Goal: Information Seeking & Learning: Learn about a topic

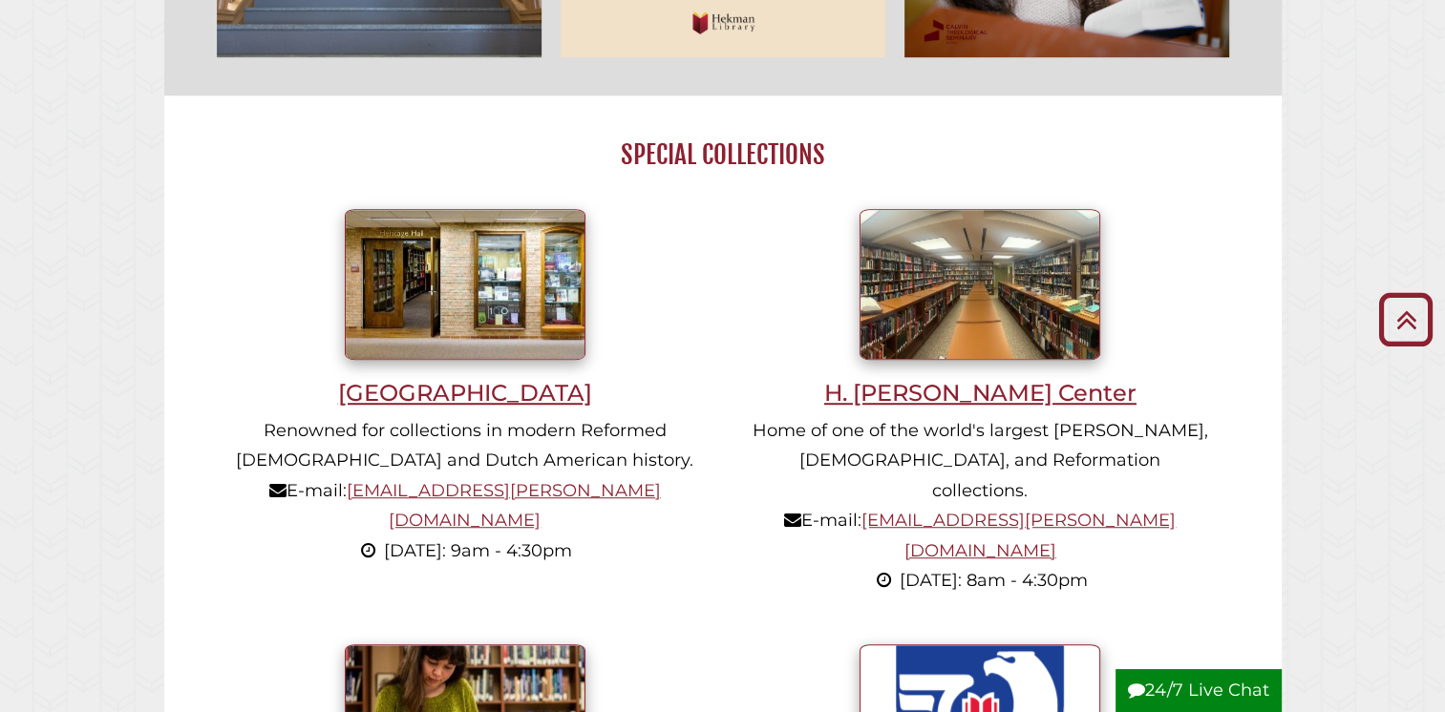
scroll to position [1155, 0]
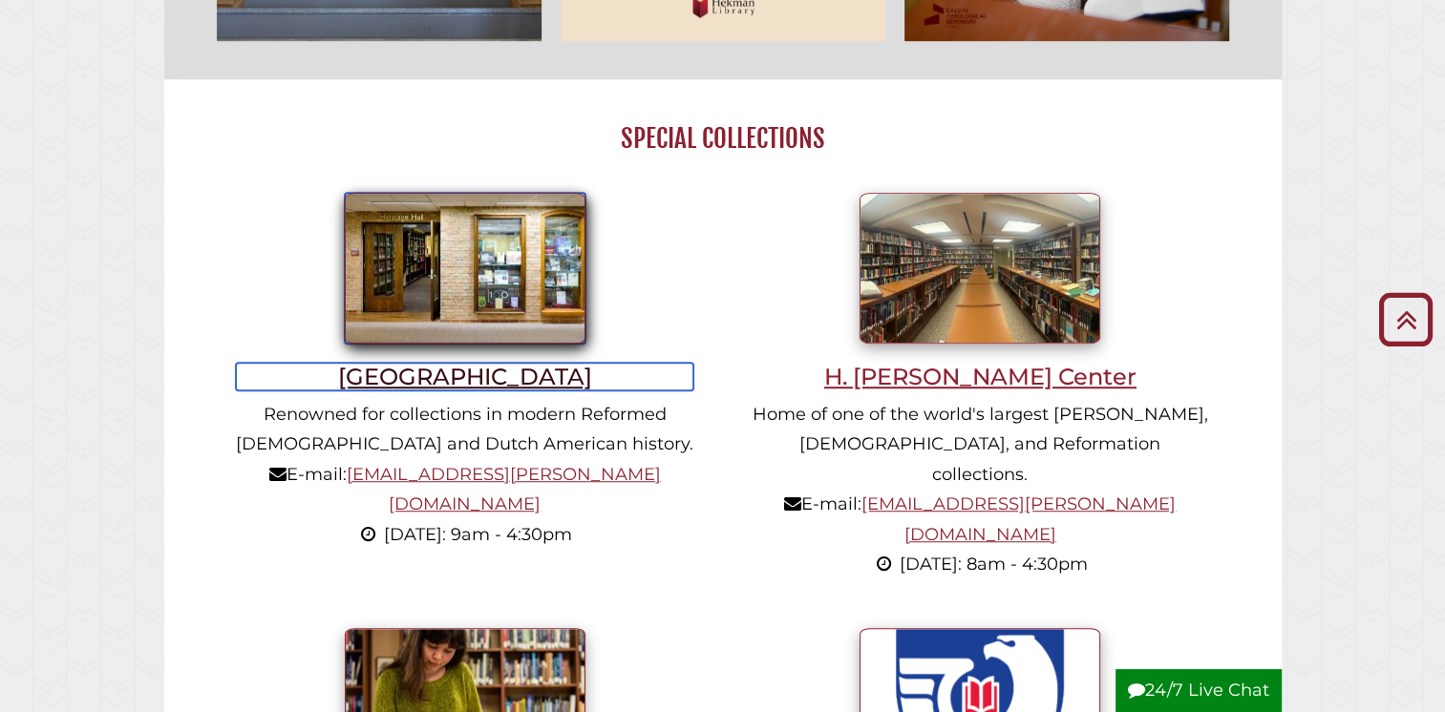
click at [460, 378] on h3 "[GEOGRAPHIC_DATA]" at bounding box center [464, 377] width 457 height 28
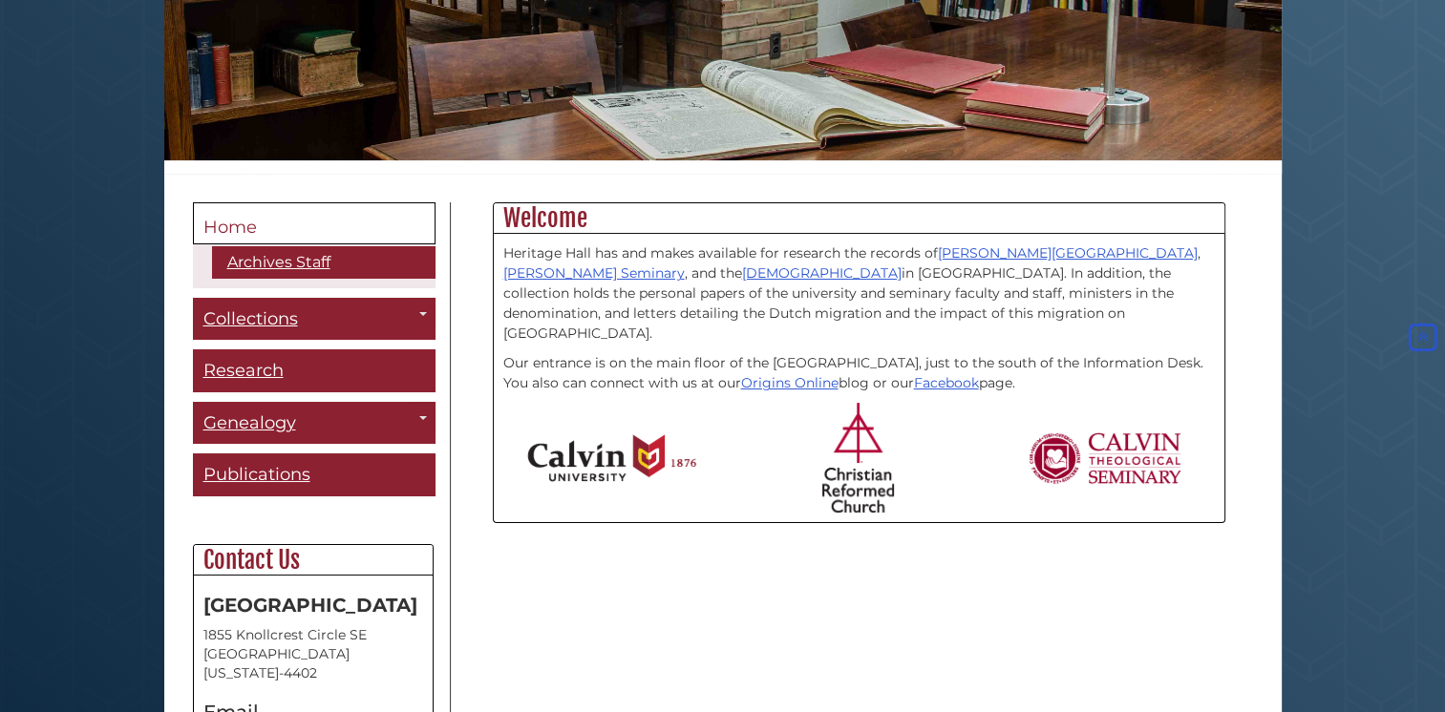
scroll to position [280, 0]
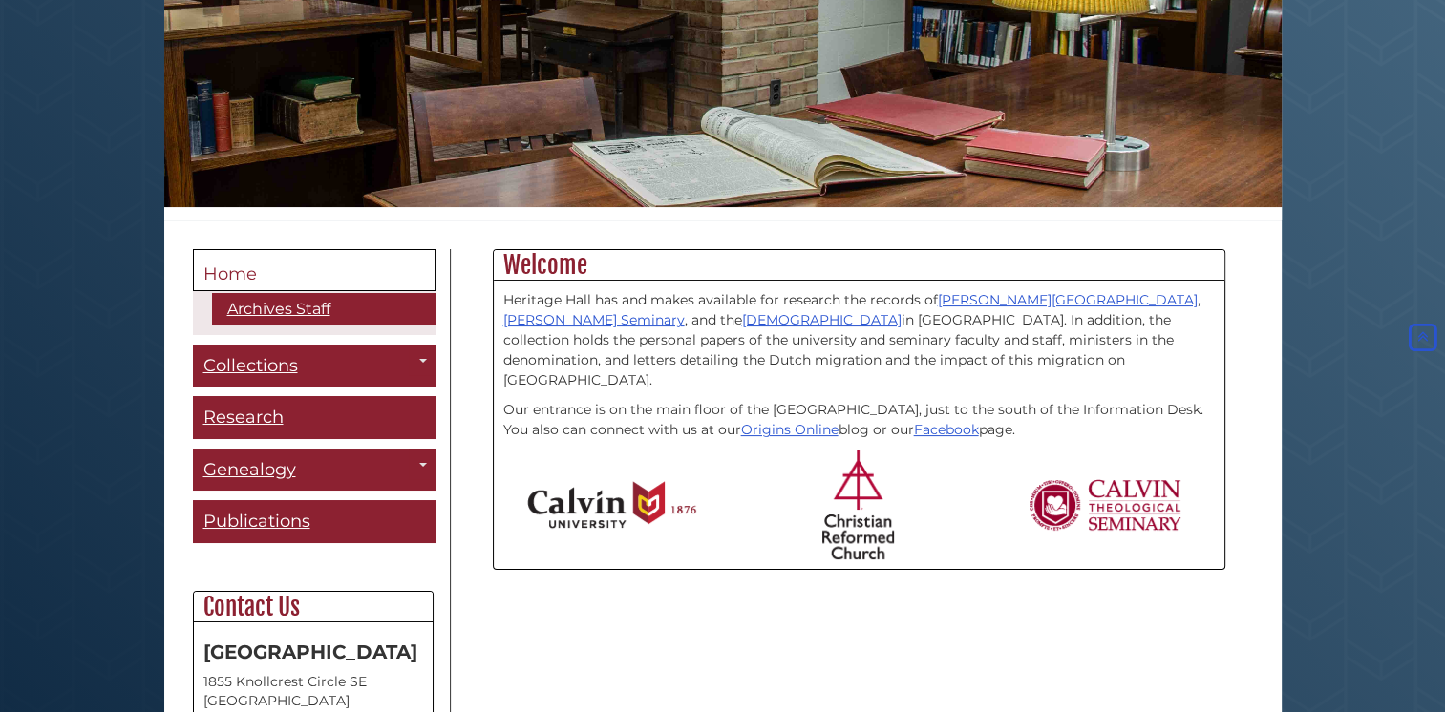
click at [228, 265] on span "Home" at bounding box center [229, 274] width 53 height 21
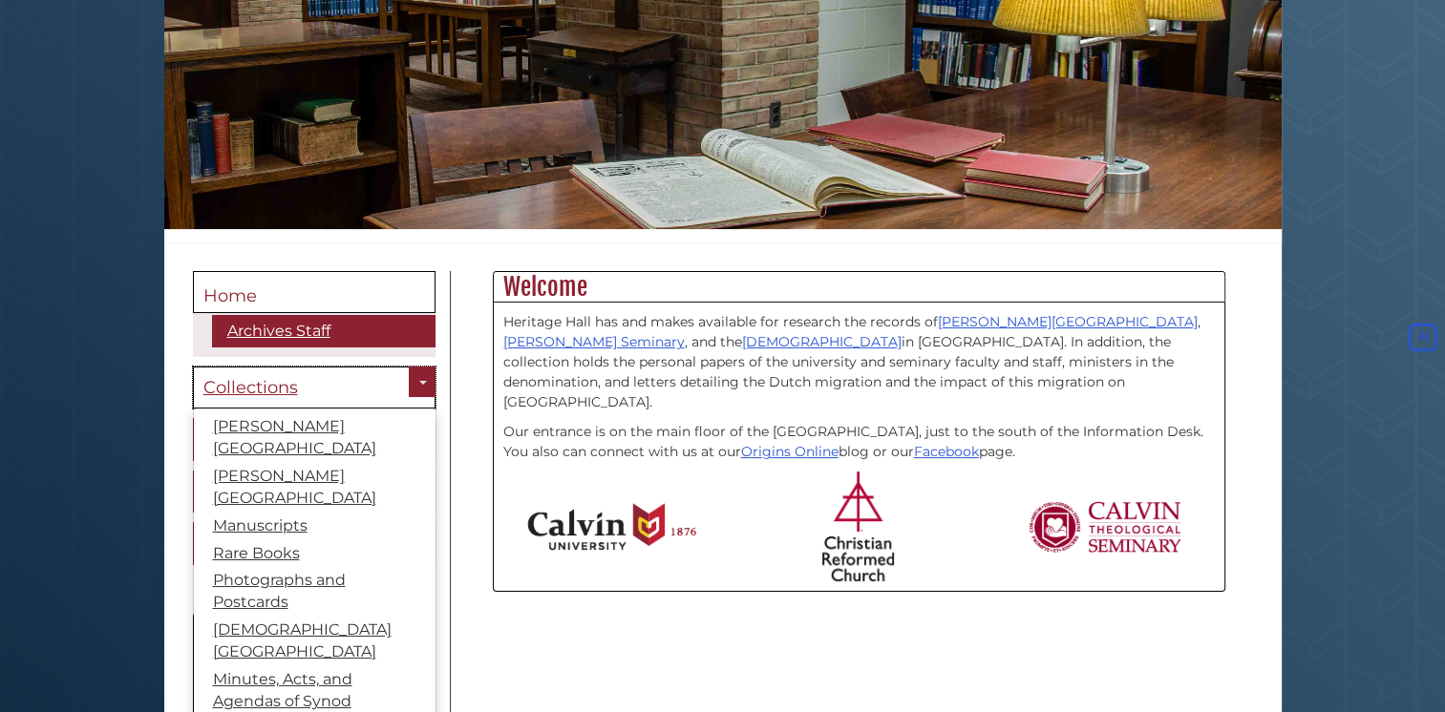
scroll to position [4, 0]
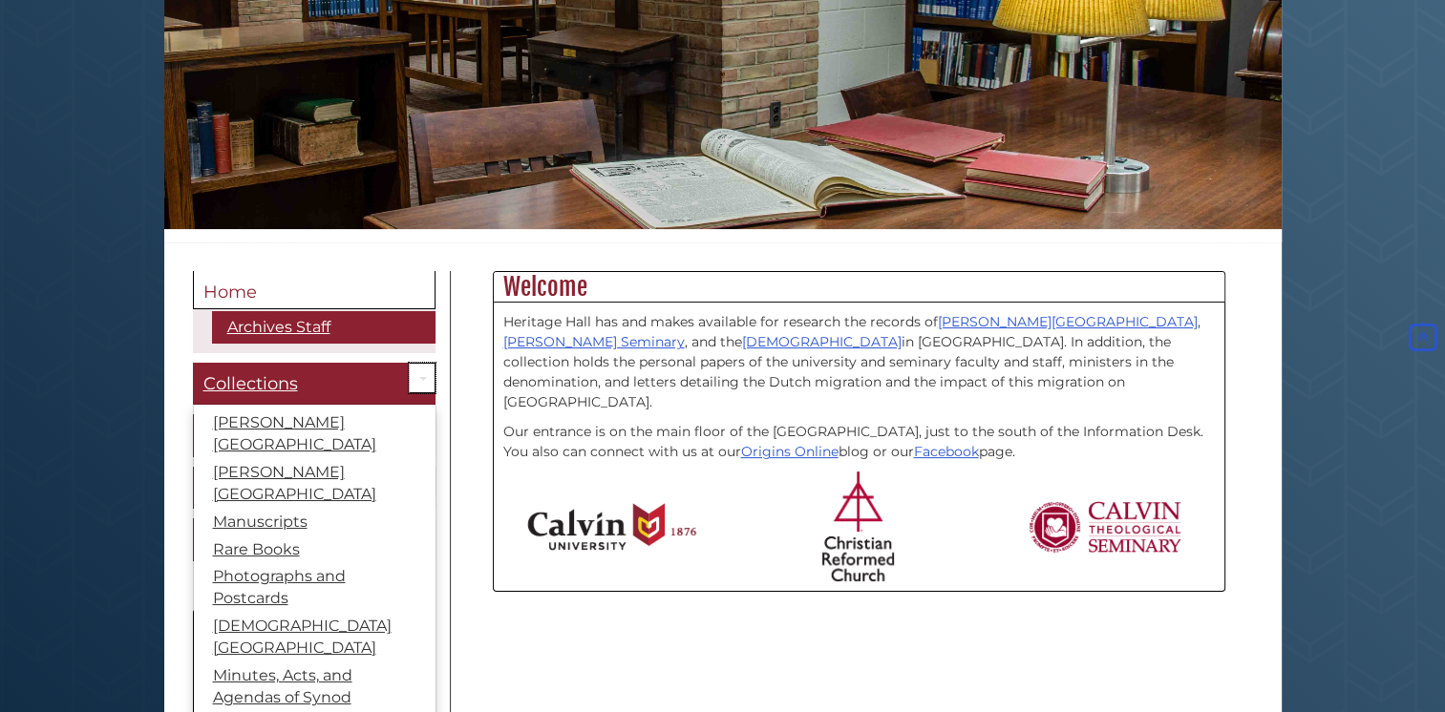
click at [409, 371] on link "Toggle Dropdown" at bounding box center [422, 379] width 27 height 32
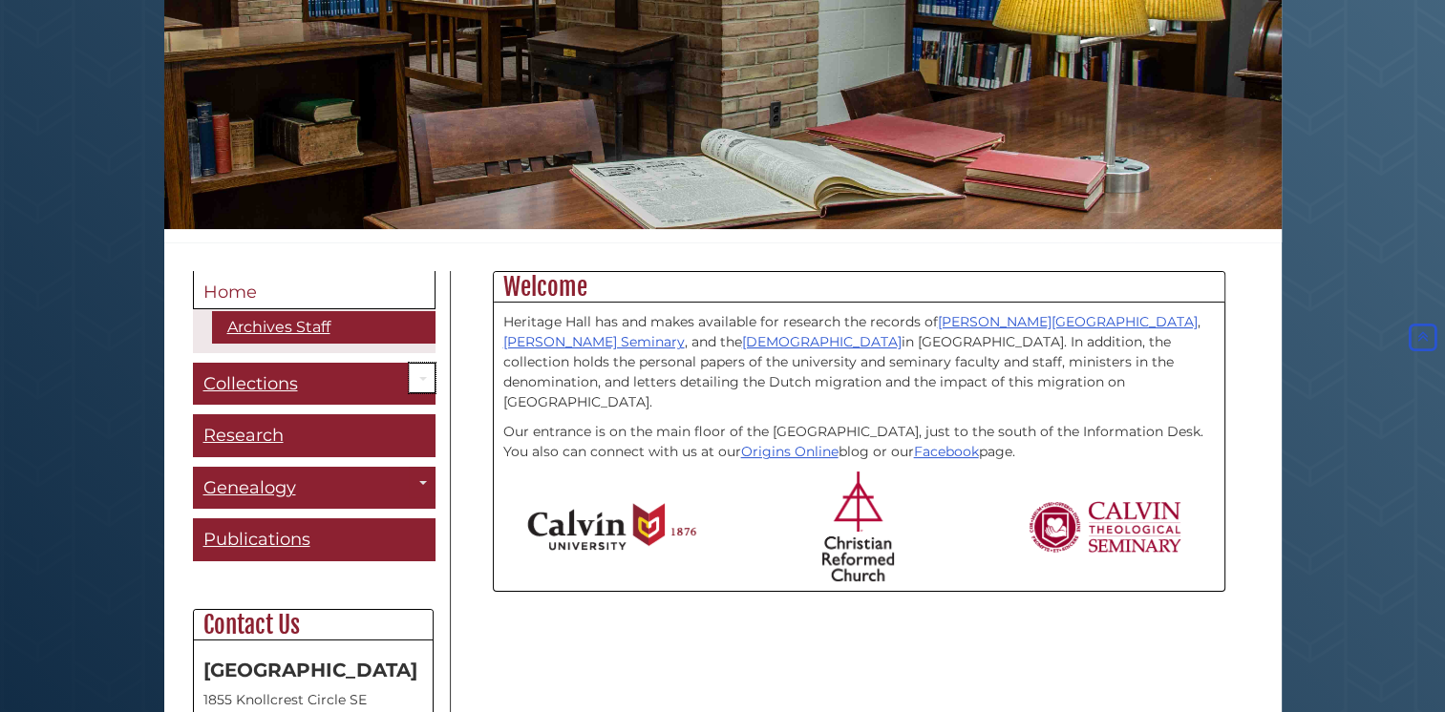
click at [409, 371] on link "Toggle Dropdown" at bounding box center [422, 379] width 27 height 32
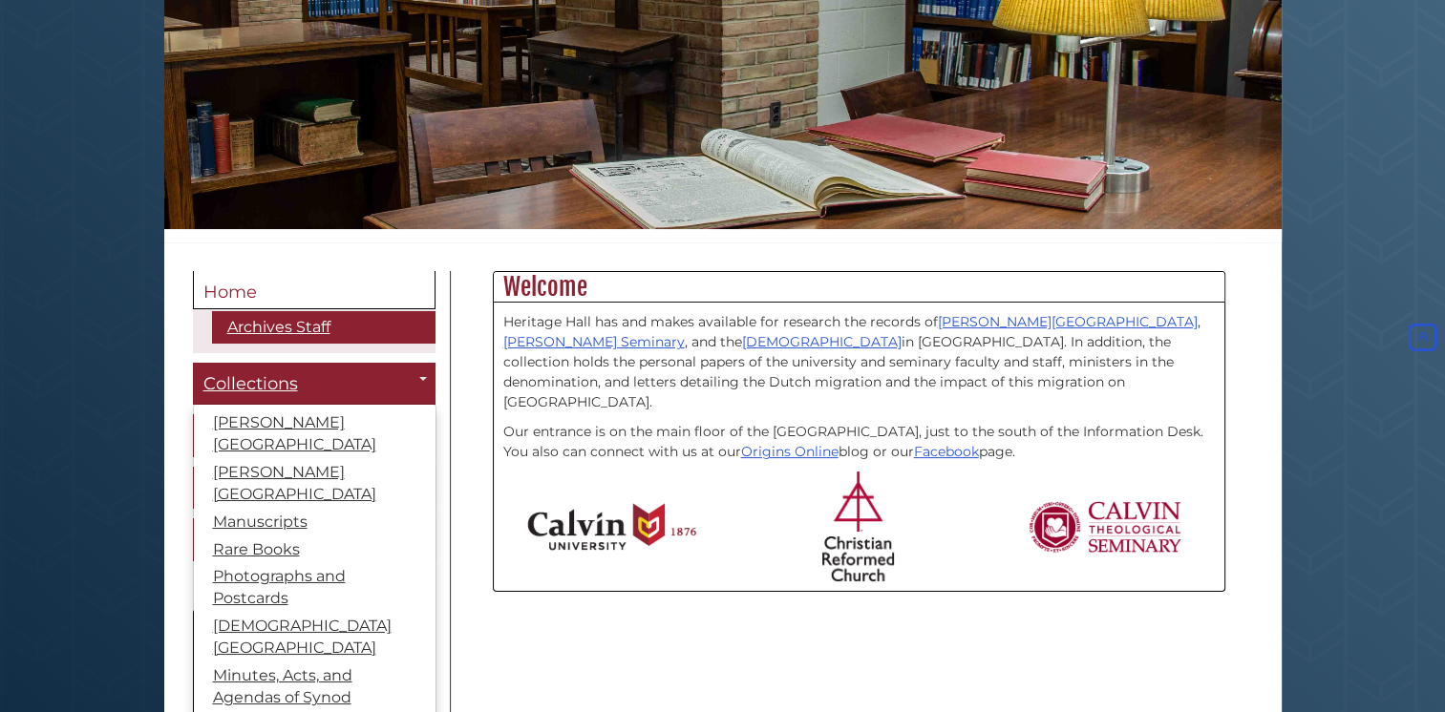
click at [76, 564] on body "Skip to Main Content Hekman Library Calvin University Hekman Library Heritage H…" at bounding box center [722, 406] width 1445 height 1329
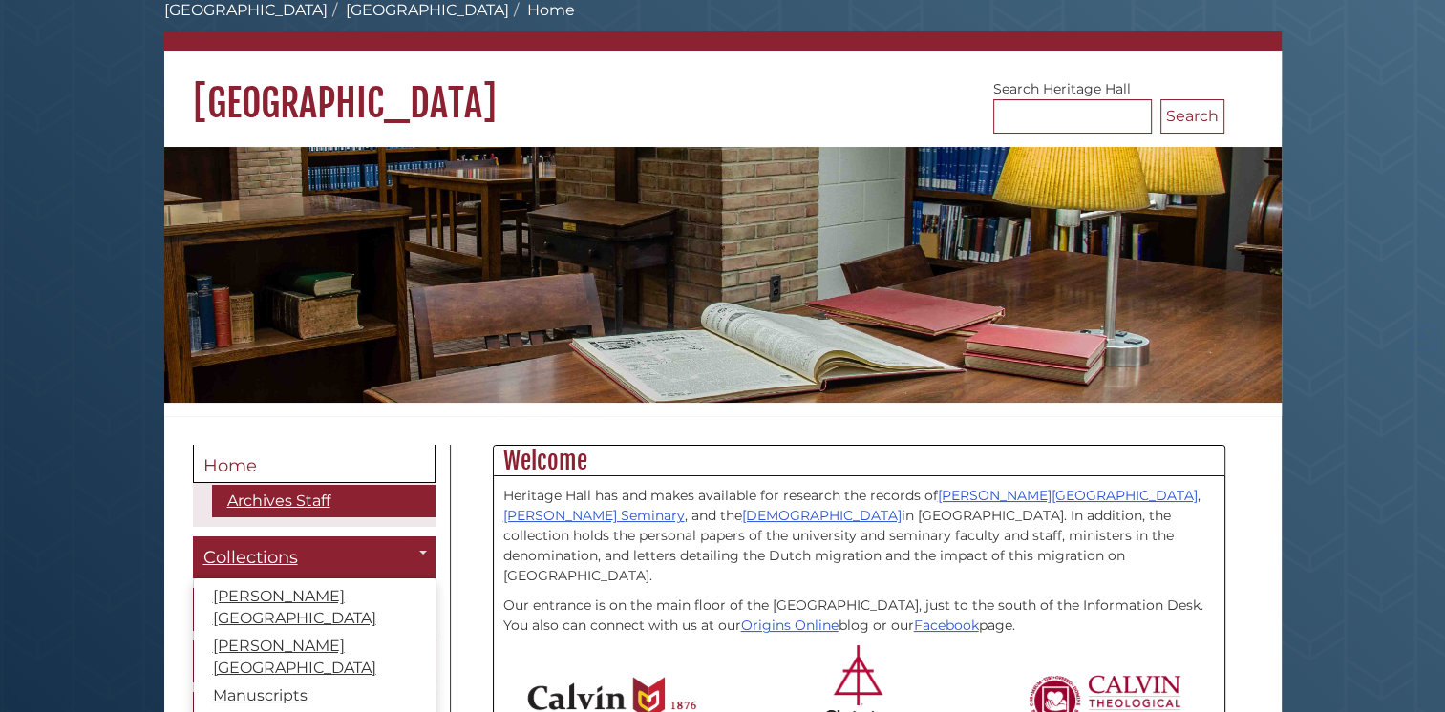
scroll to position [82, 0]
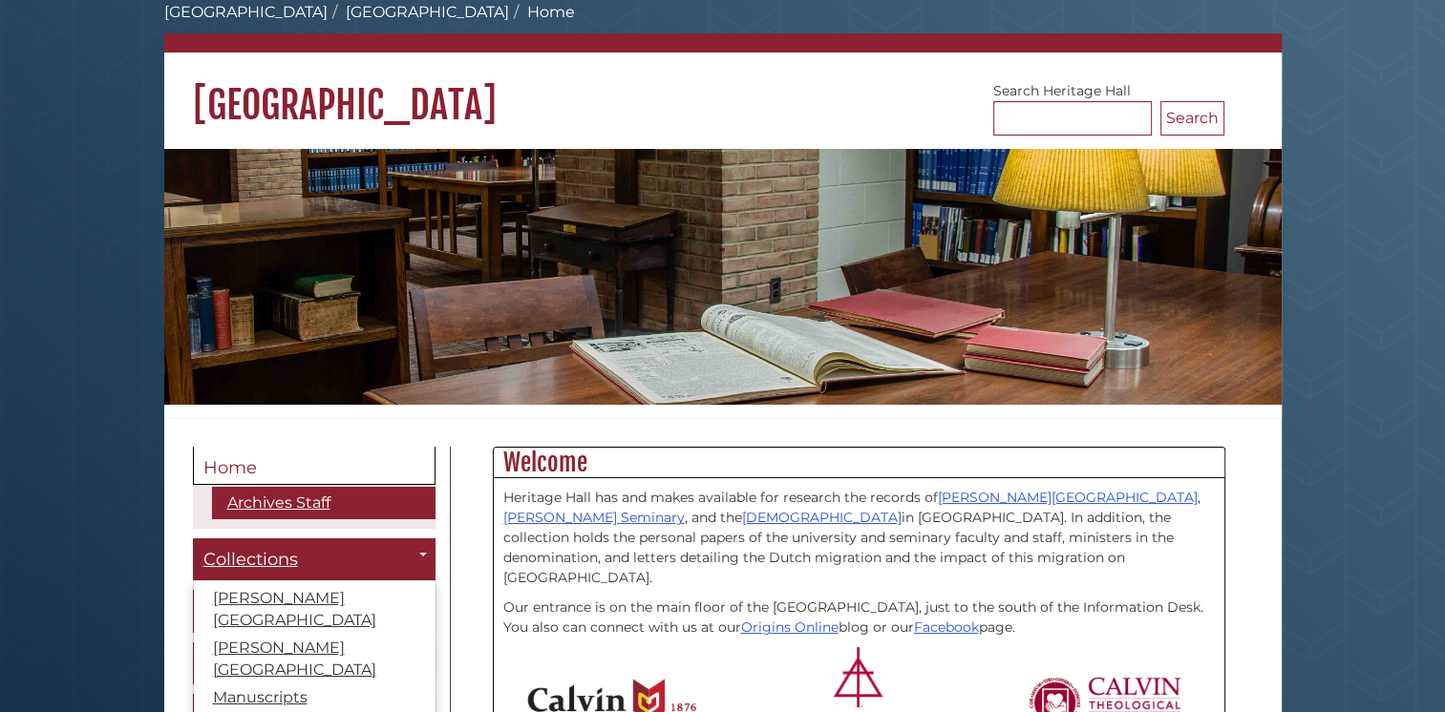
click at [95, 613] on body "Skip to Main Content Hekman Library Calvin University Hekman Library Heritage H…" at bounding box center [722, 582] width 1445 height 1329
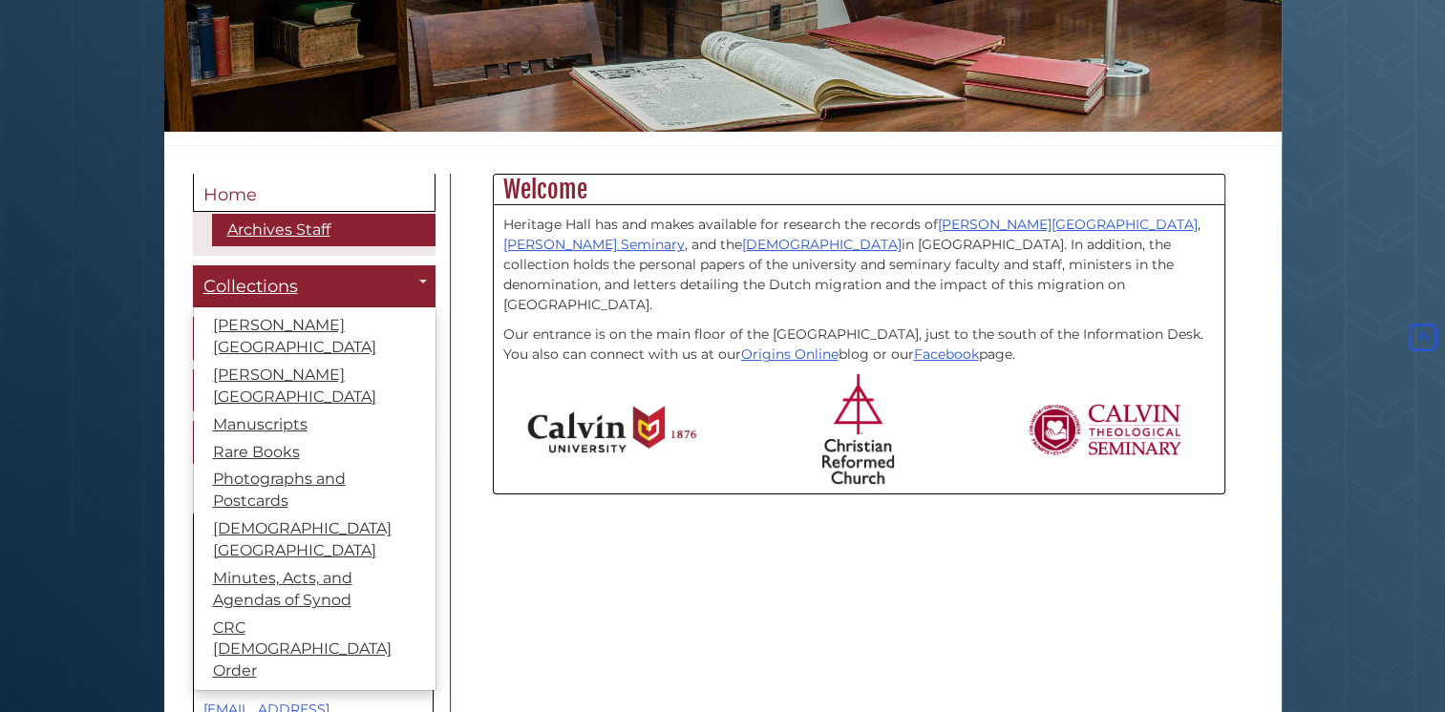
scroll to position [353, 0]
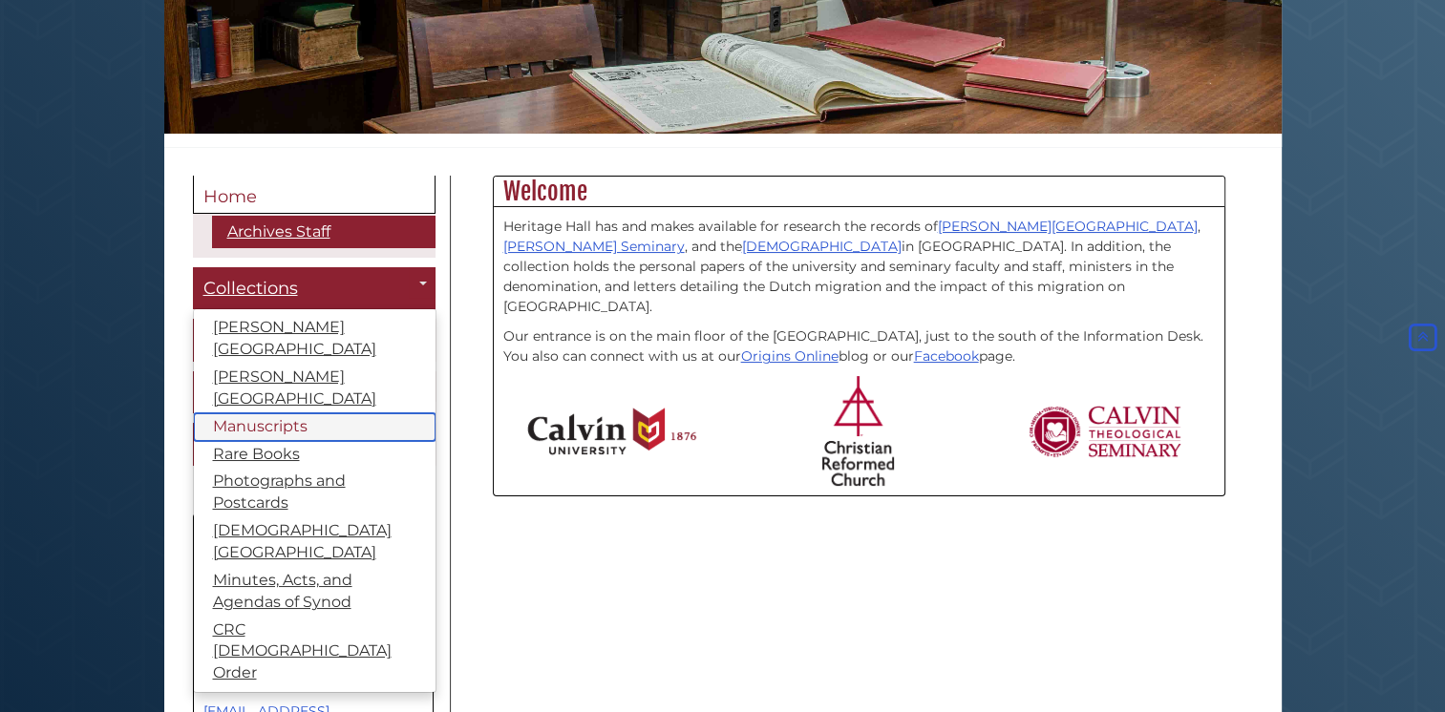
click at [252, 413] on link "Manuscripts" at bounding box center [315, 427] width 242 height 28
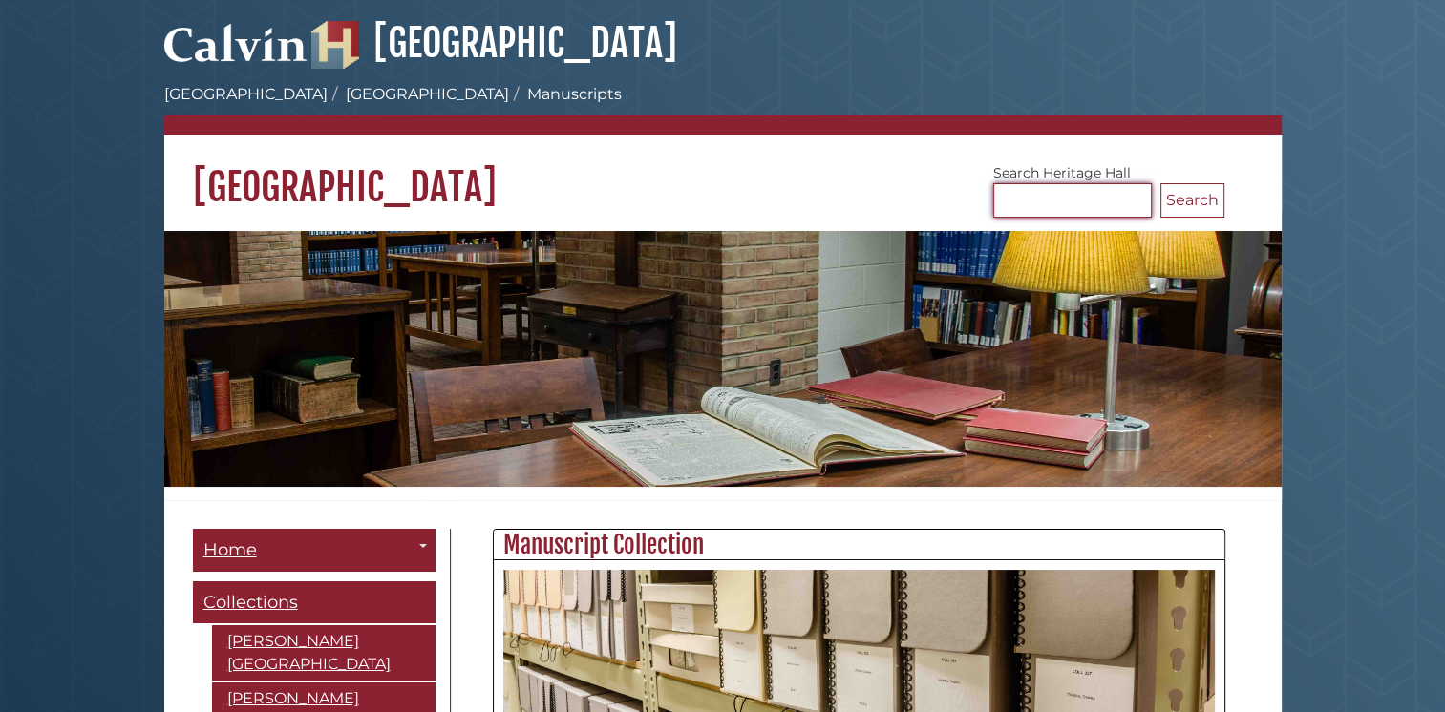
click at [1001, 201] on input "Search Heritage Hall" at bounding box center [1072, 200] width 159 height 34
type input "**********"
click at [1160, 183] on button "Search" at bounding box center [1192, 200] width 64 height 34
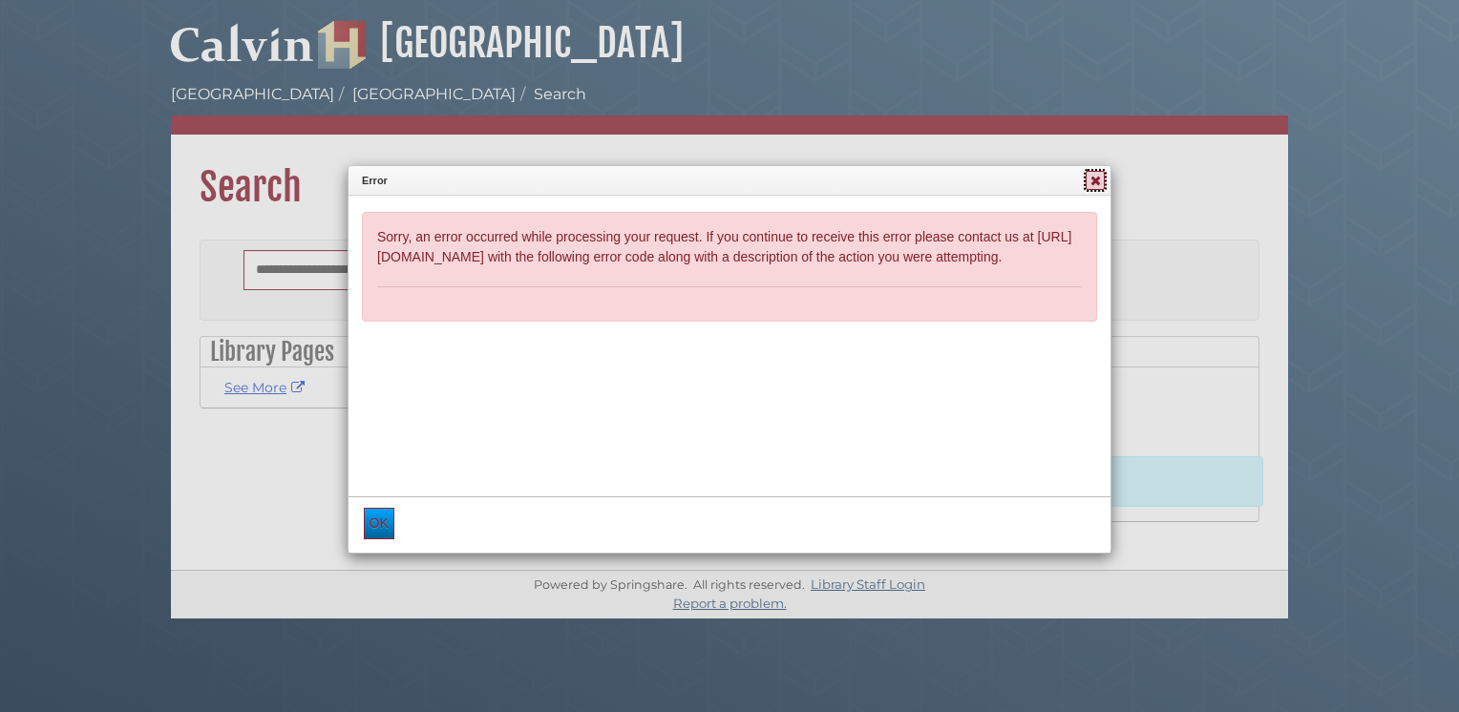
click at [1095, 180] on icon at bounding box center [1096, 180] width 17 height 13
click at [1092, 184] on icon at bounding box center [1096, 180] width 17 height 13
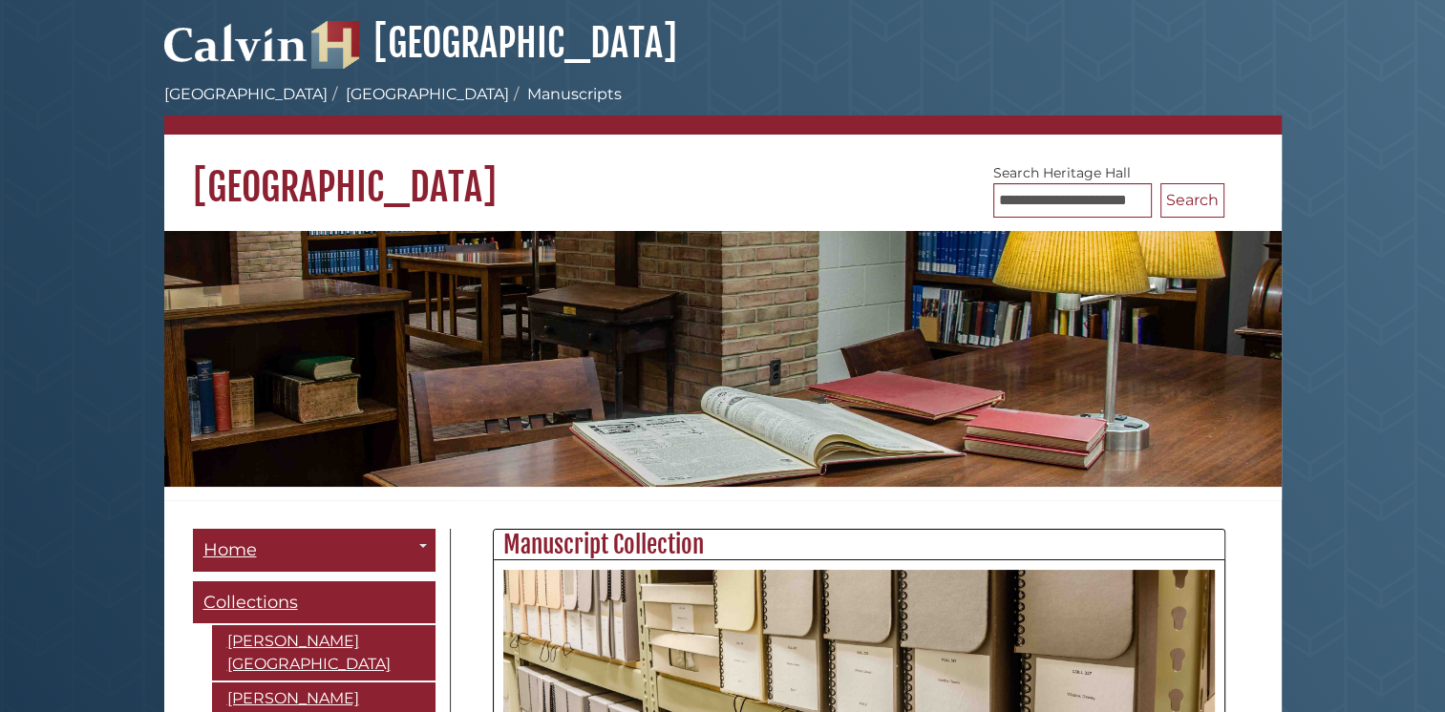
scroll to position [809, 730]
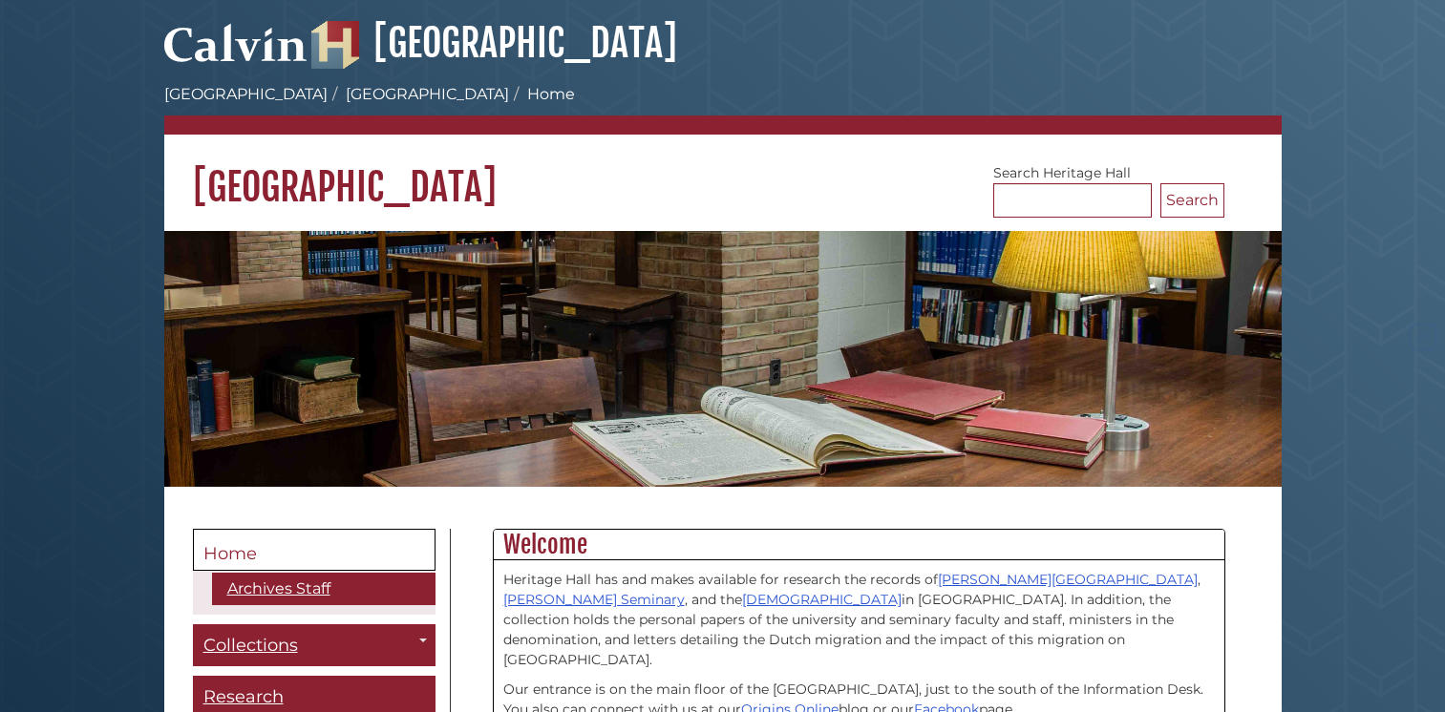
scroll to position [353, 0]
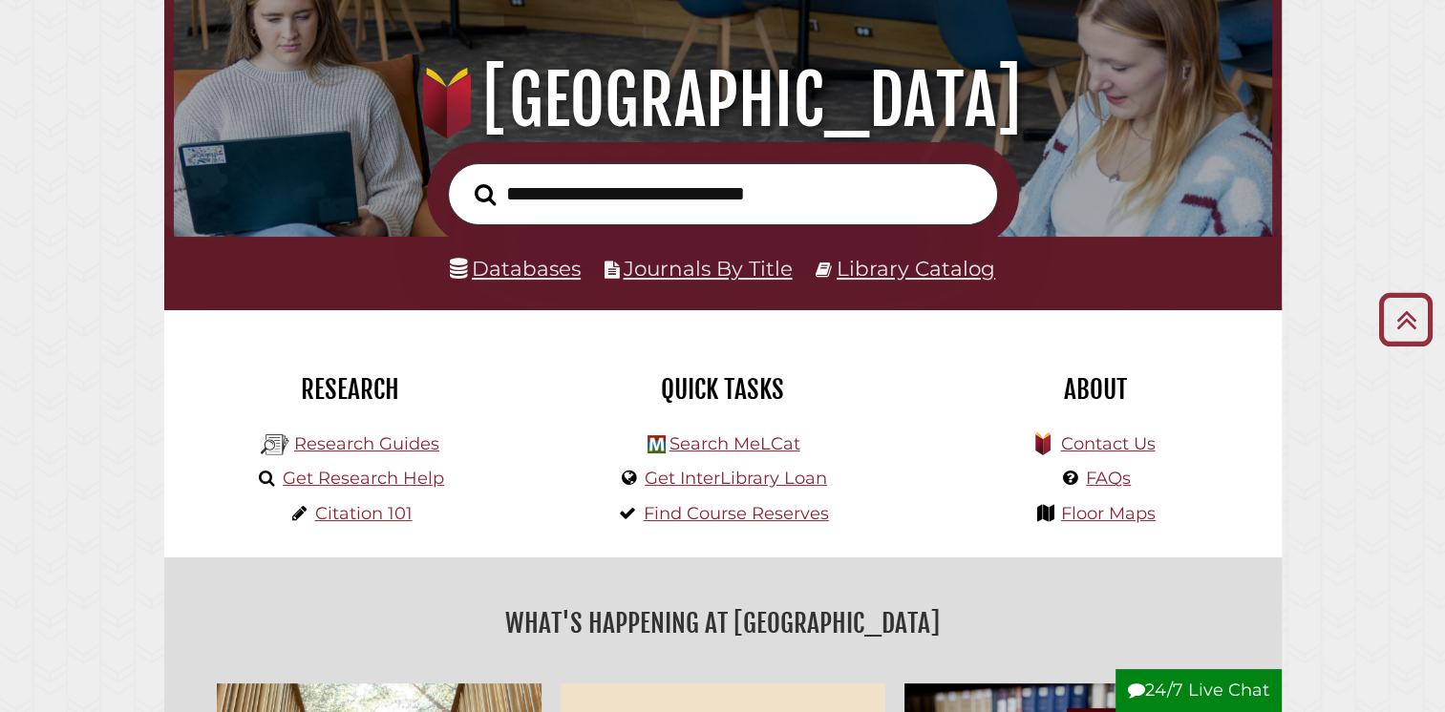
scroll to position [128, 0]
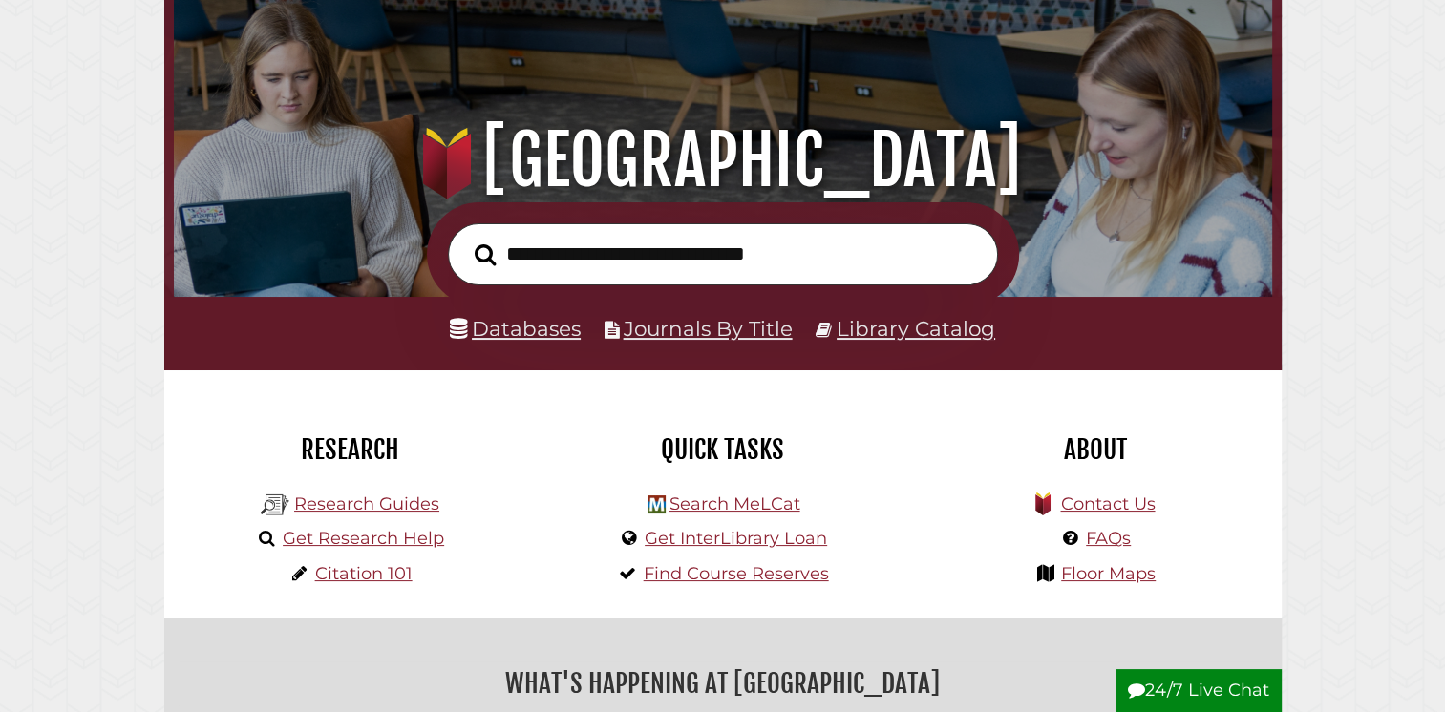
click at [535, 246] on input "text" at bounding box center [723, 254] width 550 height 62
type input "**********"
click at [465, 239] on button "Search" at bounding box center [485, 255] width 40 height 33
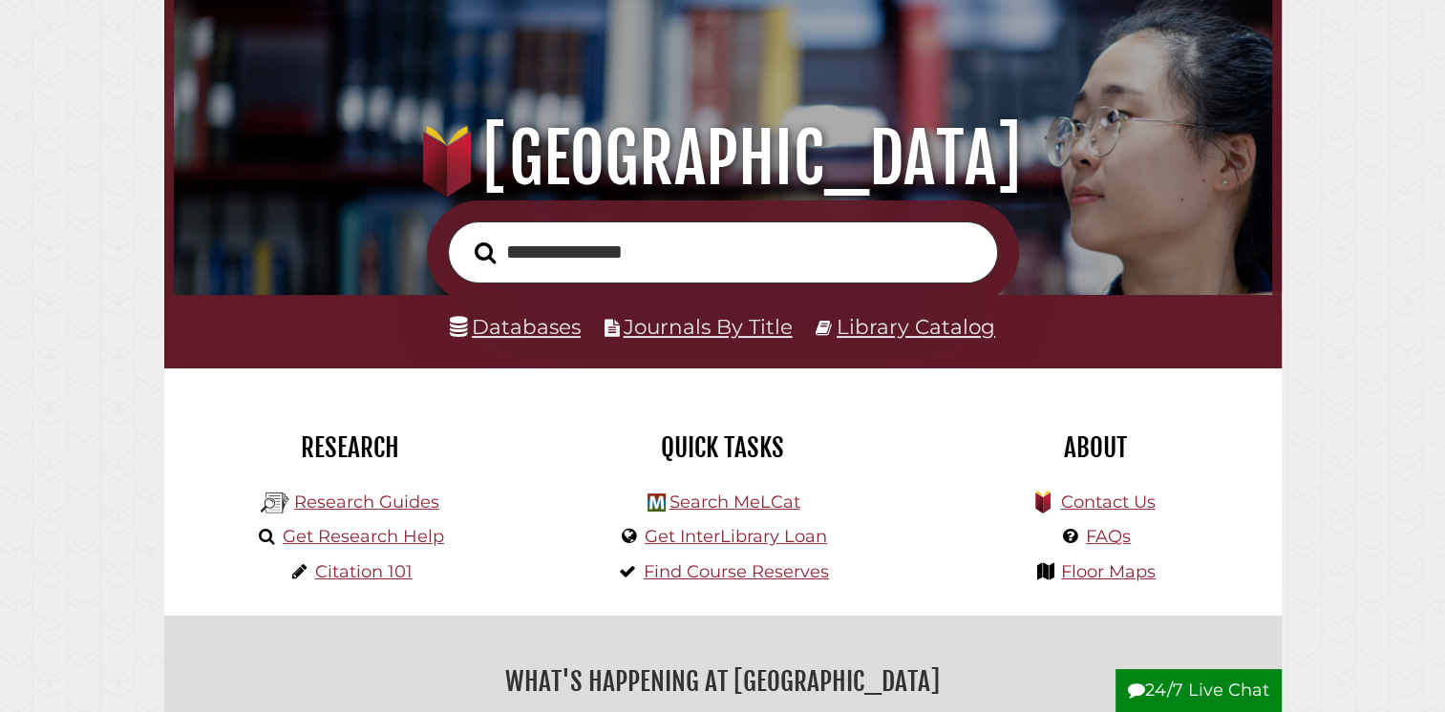
scroll to position [363, 1089]
click at [501, 330] on link "Databases" at bounding box center [515, 326] width 131 height 25
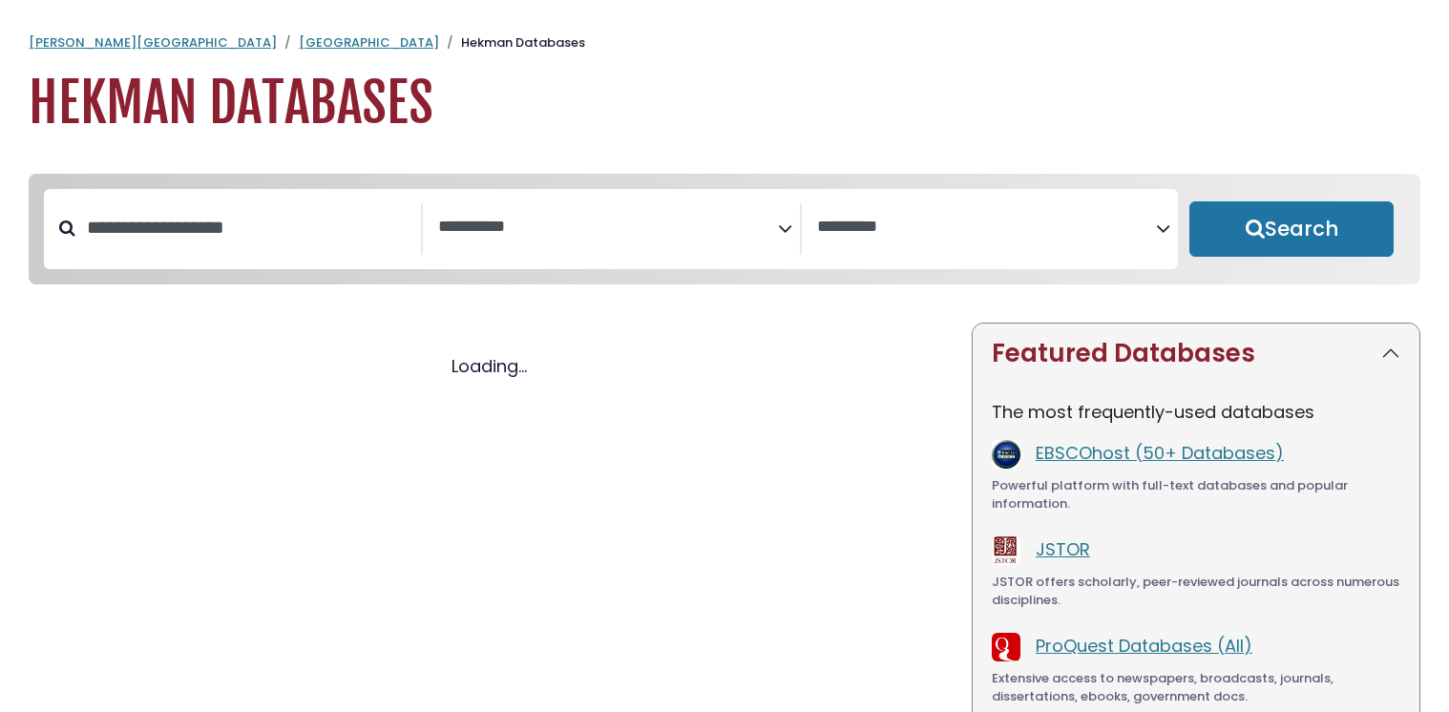
select select "Database Subject Filter"
select select "Database Vendors Filter"
select select "Database Subject Filter"
select select "Database Vendors Filter"
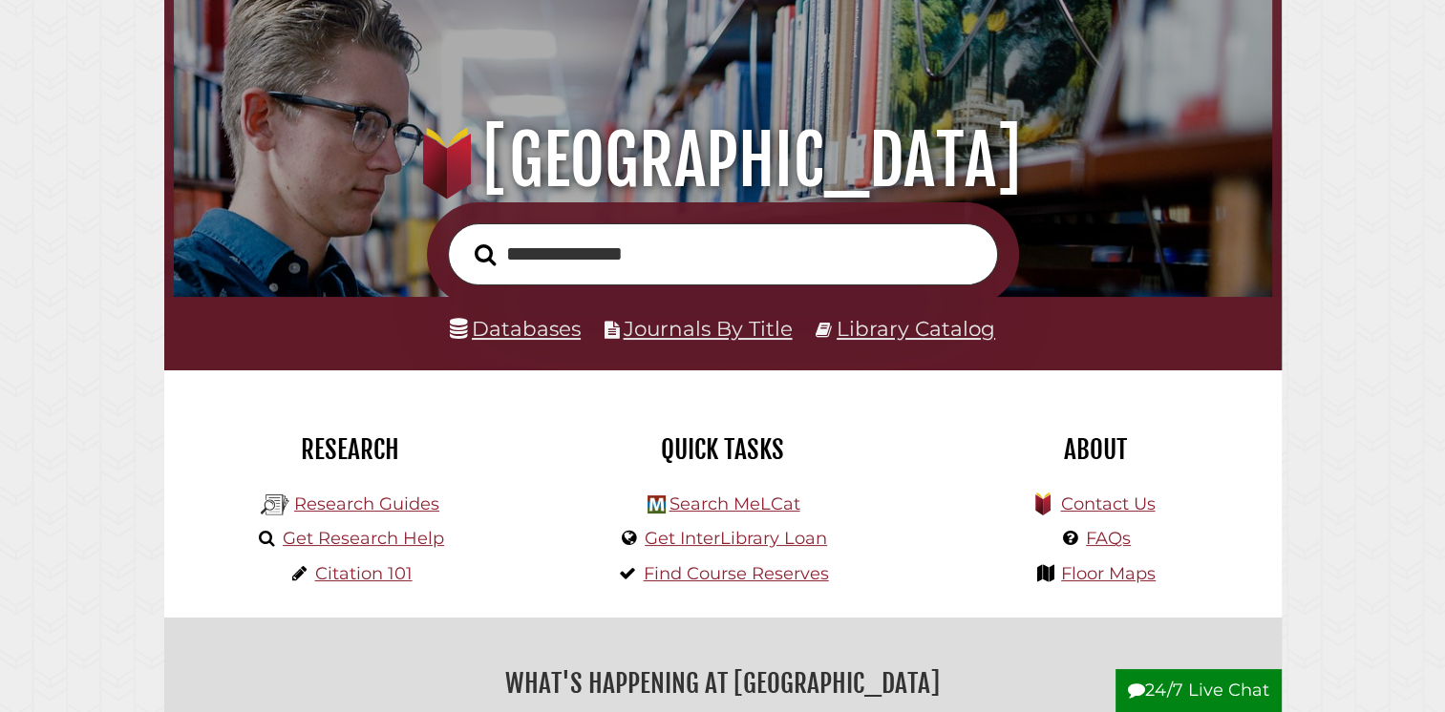
scroll to position [363, 1089]
